Goal: Information Seeking & Learning: Learn about a topic

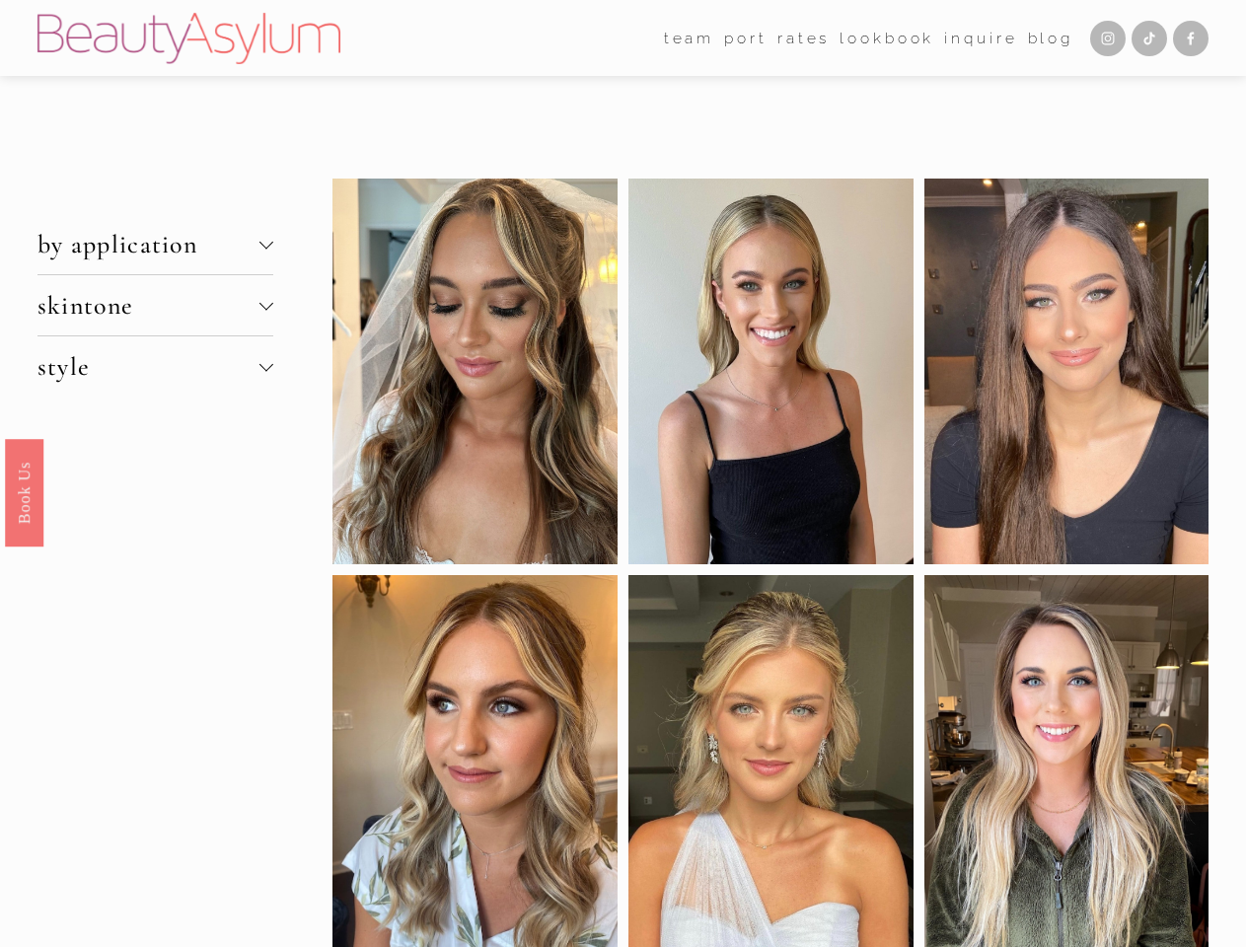
click at [155, 246] on span "by application" at bounding box center [148, 244] width 222 height 31
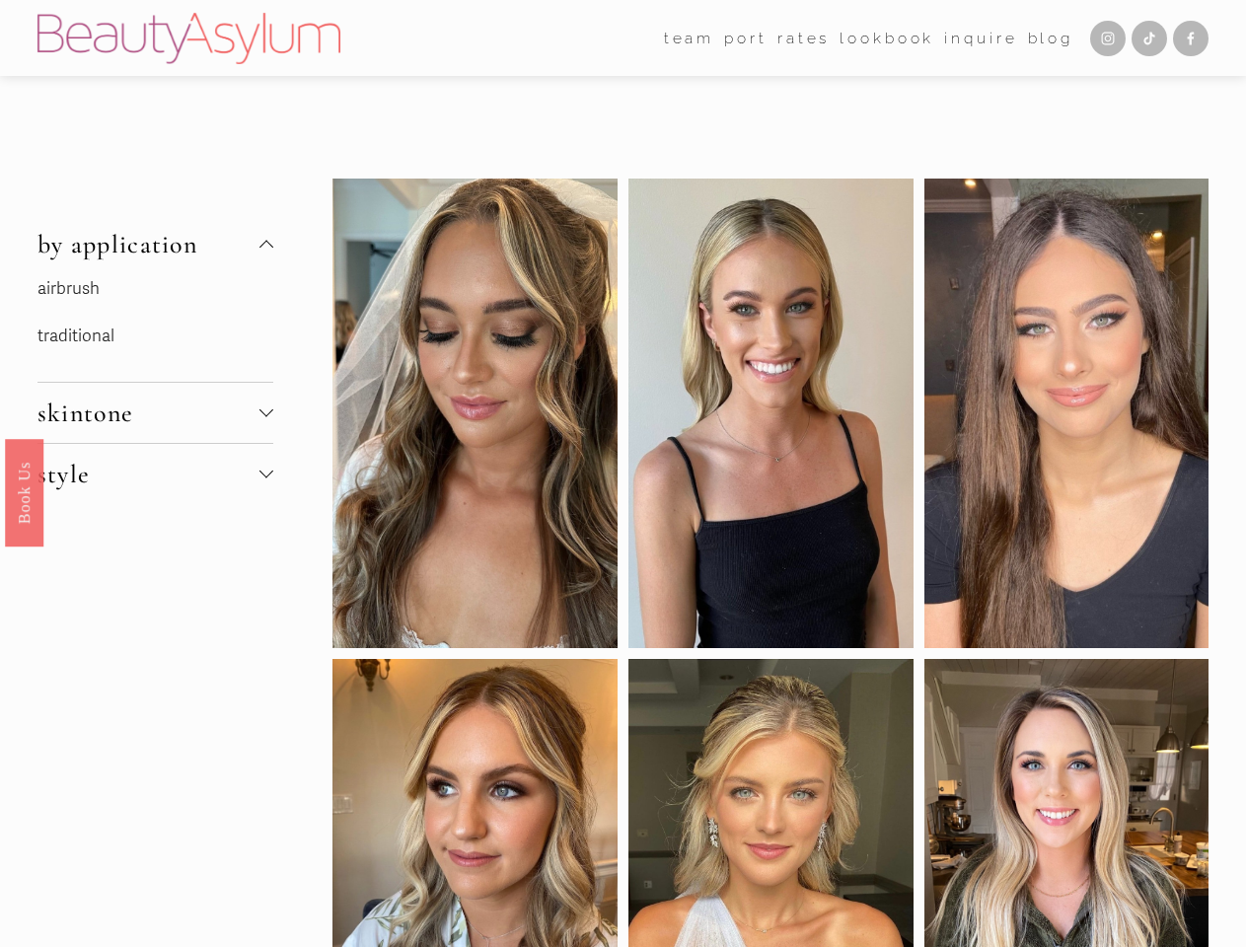
click at [155, 397] on span "skintone" at bounding box center [148, 412] width 222 height 31
click at [155, 307] on div "airbrush traditional" at bounding box center [155, 327] width 236 height 107
click at [155, 368] on div "airbrush traditional" at bounding box center [155, 327] width 236 height 107
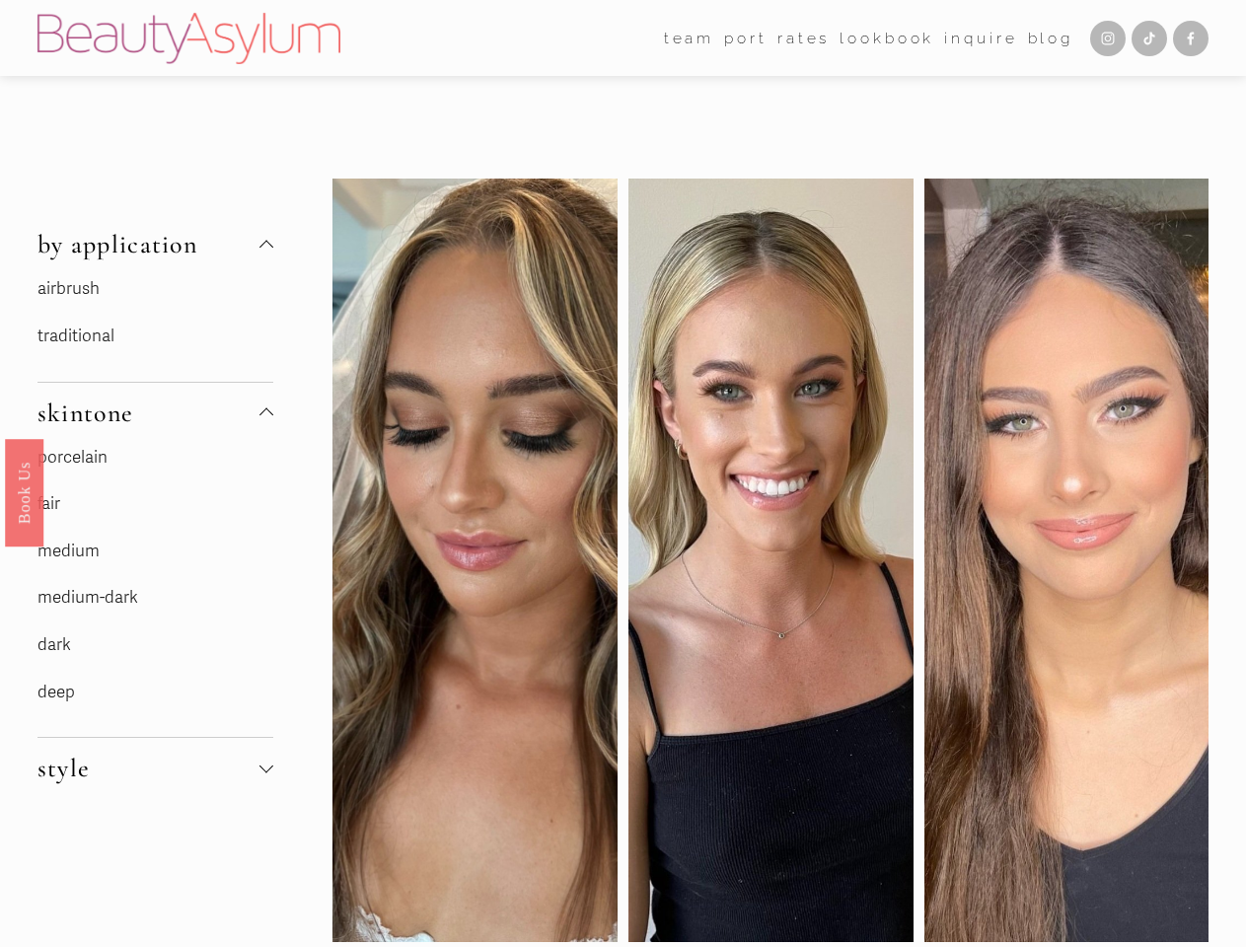
click at [155, 368] on div "airbrush traditional" at bounding box center [155, 327] width 236 height 107
